Goal: Find specific page/section

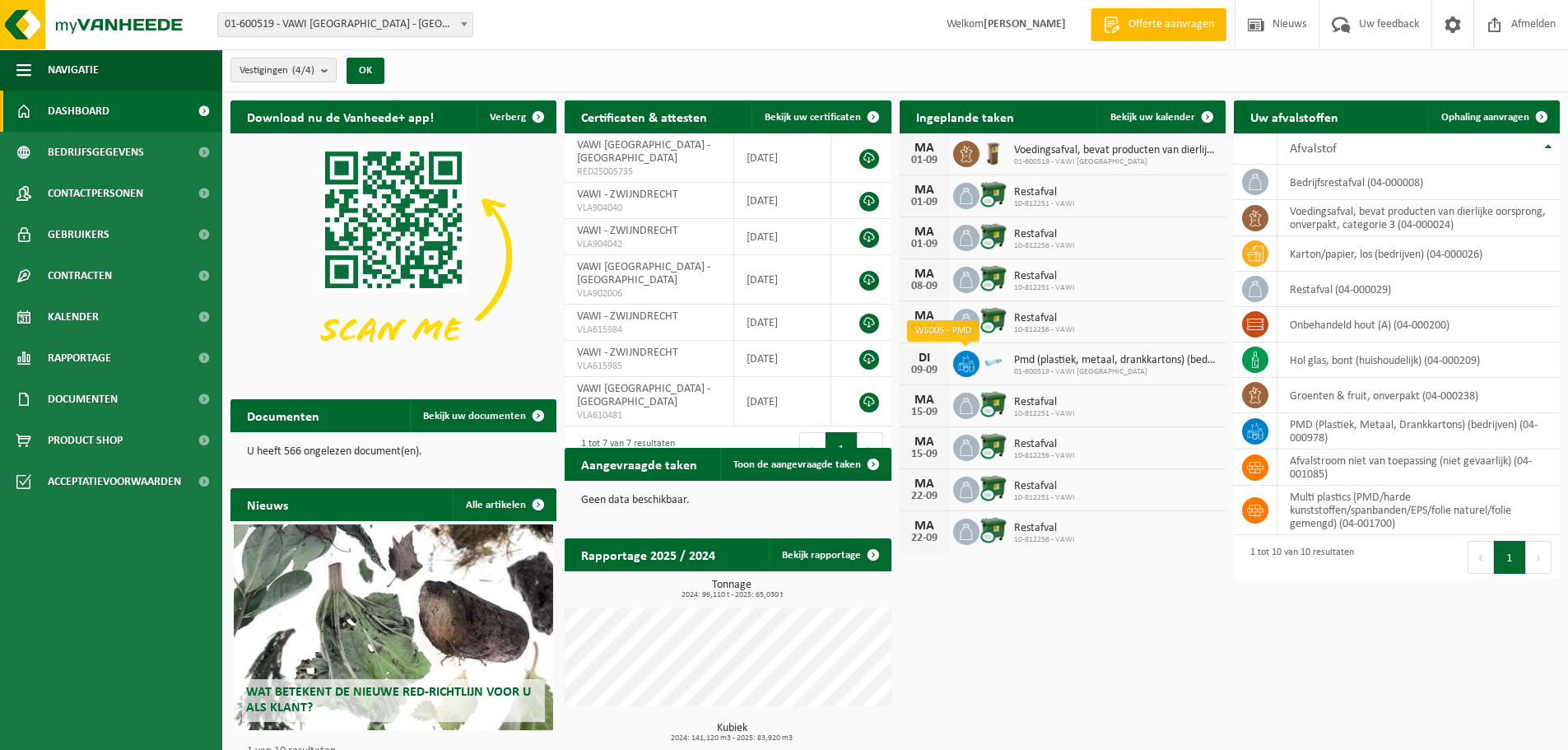
click at [967, 366] on icon at bounding box center [966, 368] width 4 height 7
click at [1127, 362] on span "Pmd (plastiek, metaal, drankkartons) (bedrijven)" at bounding box center [1115, 360] width 203 height 13
click at [1014, 368] on span "01-600519 - VAWI [GEOGRAPHIC_DATA]" at bounding box center [1115, 372] width 203 height 10
click at [963, 358] on icon at bounding box center [966, 364] width 17 height 17
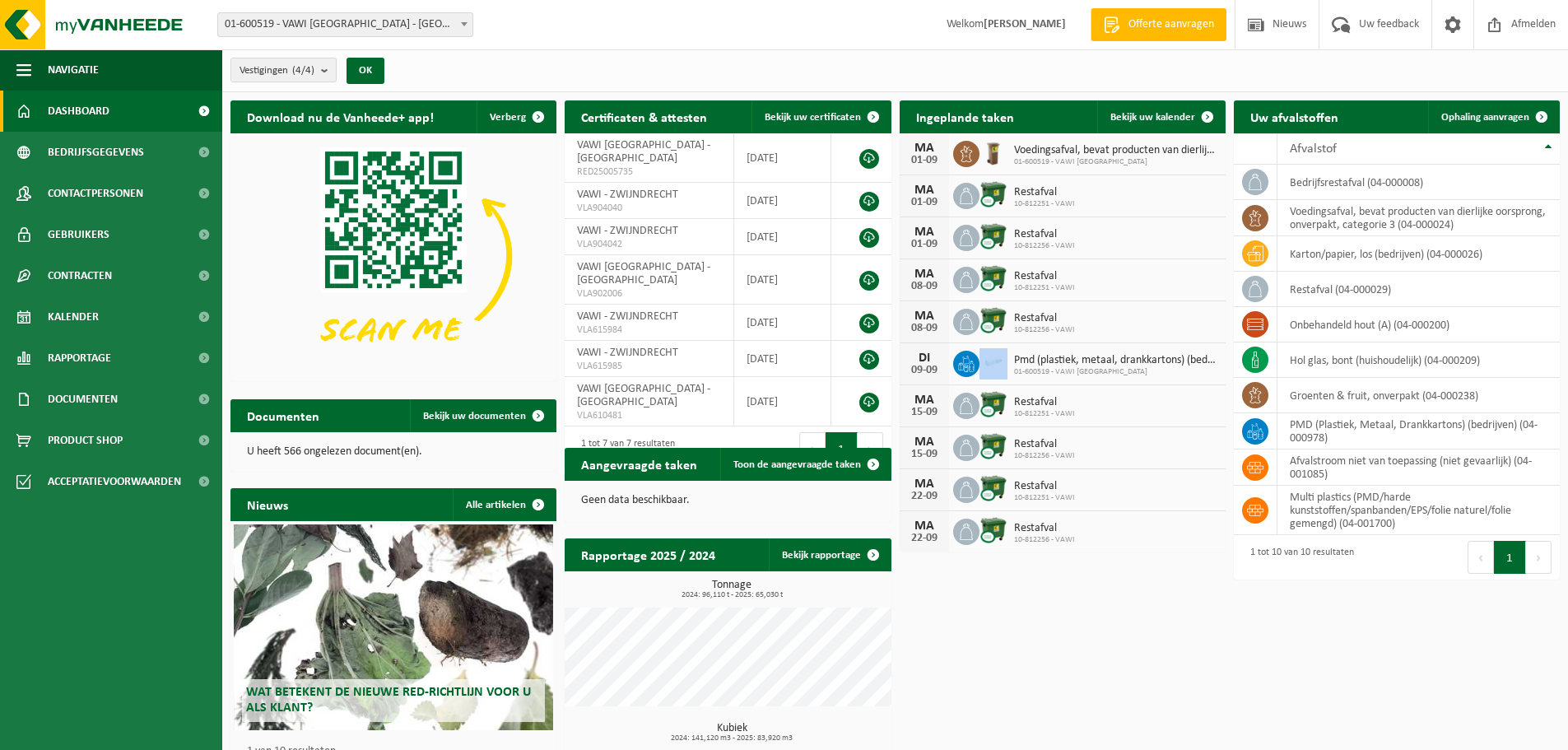
click at [963, 358] on icon at bounding box center [966, 364] width 17 height 17
click at [1097, 377] on div "DI 09-09 Pmd (plastiek, metaal, drankkartons) (bedrijven) 01-600519 - VAWI NV" at bounding box center [1062, 365] width 326 height 42
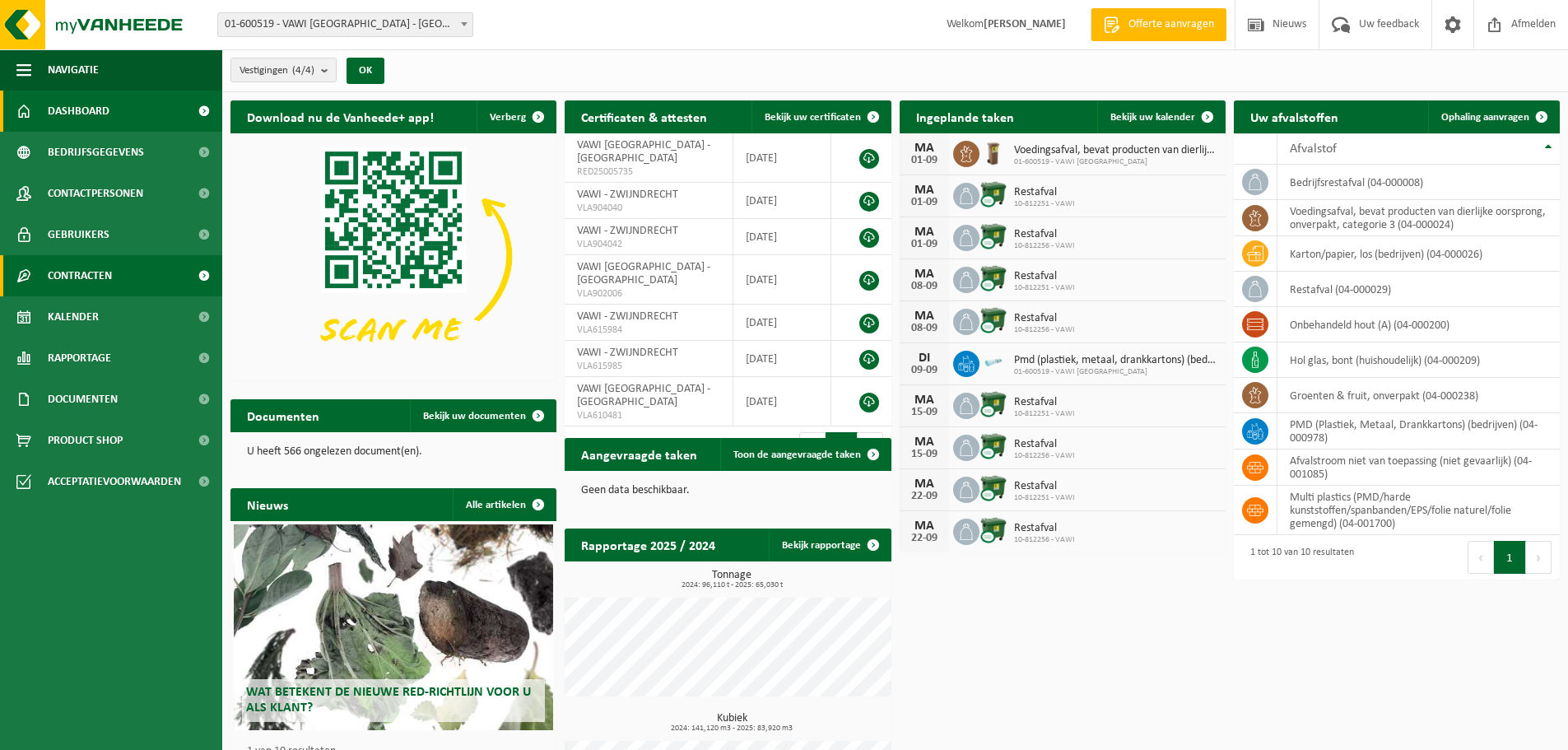
click at [94, 279] on span "Contracten" at bounding box center [79, 276] width 64 height 42
